Goal: Book appointment/travel/reservation

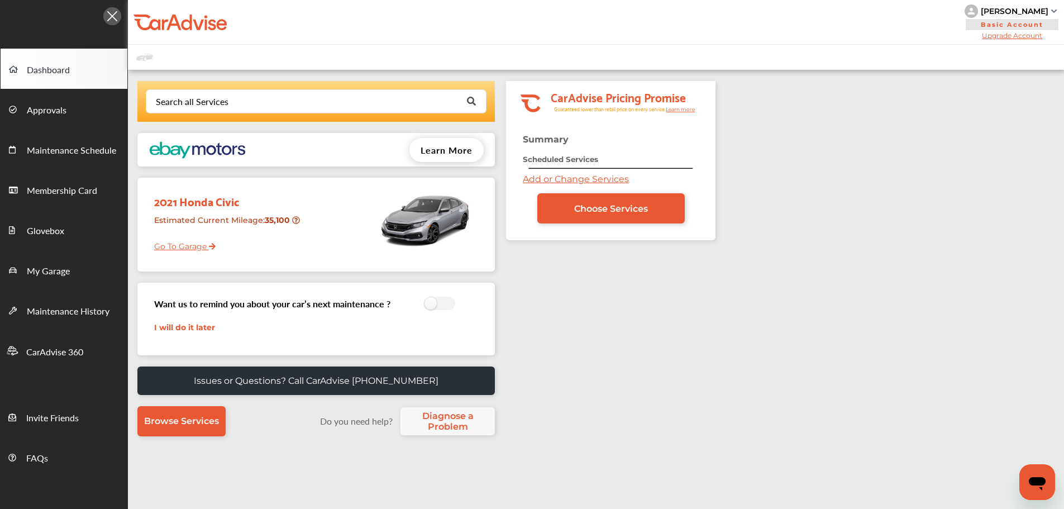
click at [176, 250] on link "Go To Garage" at bounding box center [181, 243] width 70 height 21
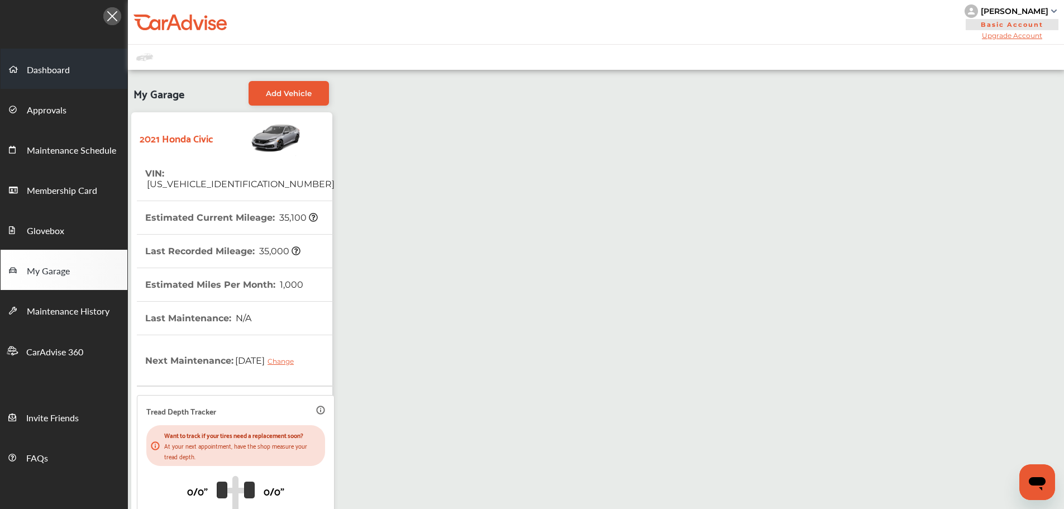
click at [13, 62] on span at bounding box center [18, 69] width 18 height 18
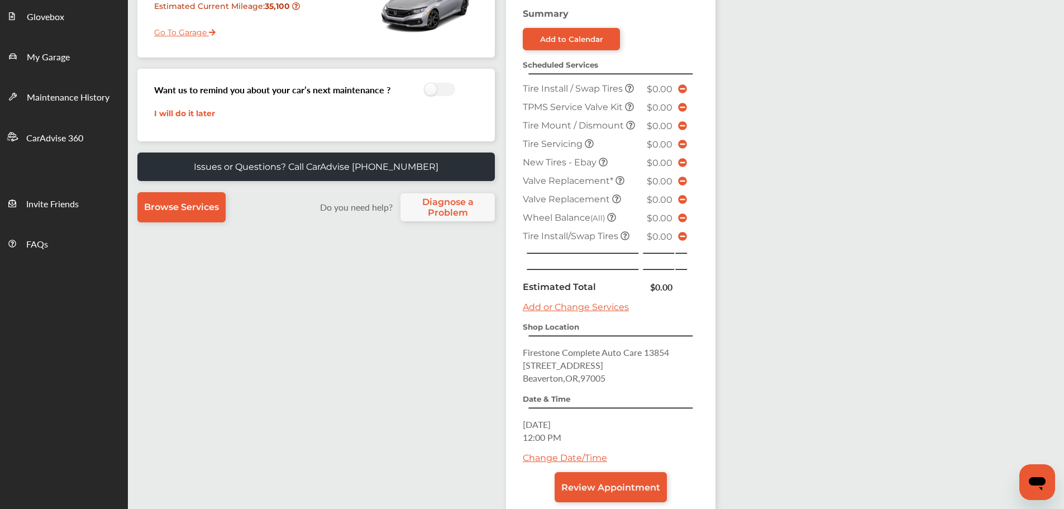
scroll to position [287, 0]
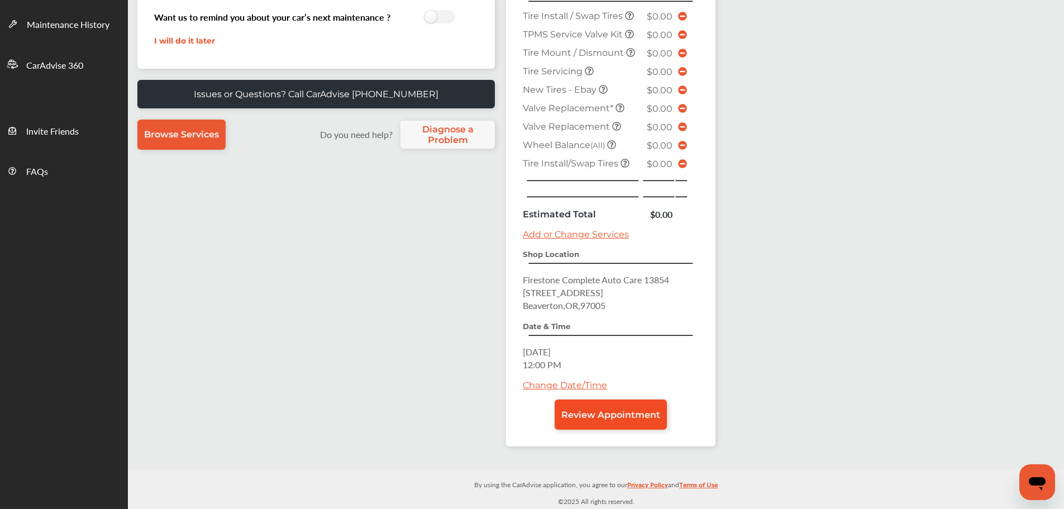
click at [621, 418] on span "Review Appointment" at bounding box center [610, 414] width 99 height 11
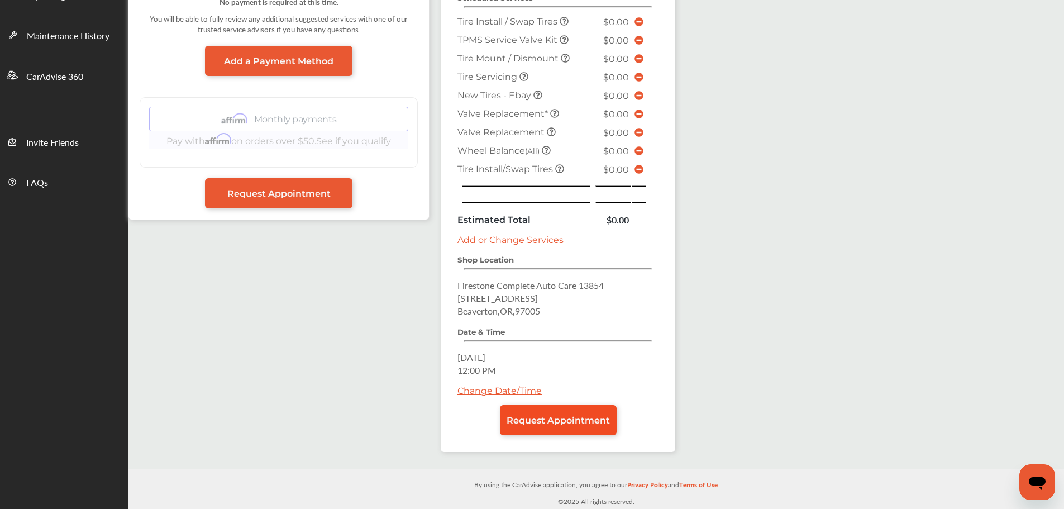
click at [588, 424] on span "Request Appointment" at bounding box center [557, 420] width 103 height 11
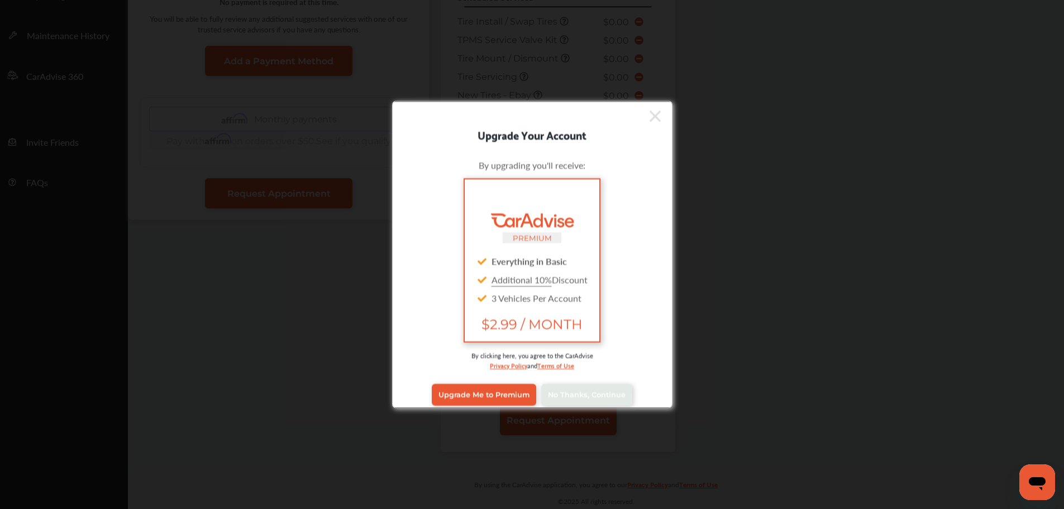
scroll to position [275, 0]
click at [587, 387] on link "No Thanks, Continue" at bounding box center [586, 394] width 91 height 21
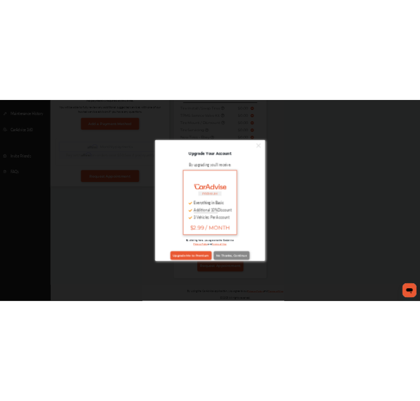
scroll to position [0, 0]
